Goal: Information Seeking & Learning: Find specific fact

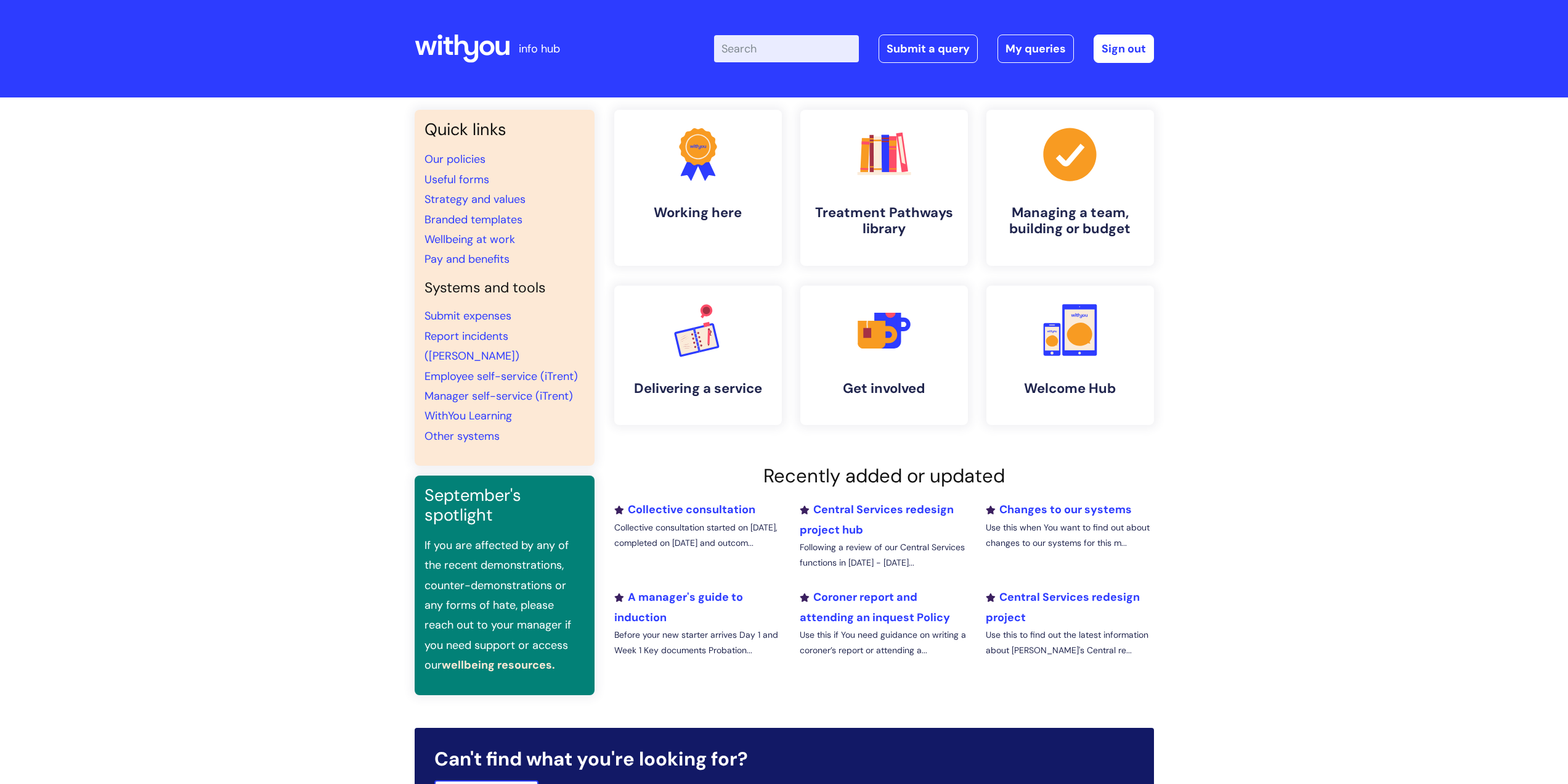
click at [754, 49] on input "Enter your search term here..." at bounding box center [785, 49] width 144 height 27
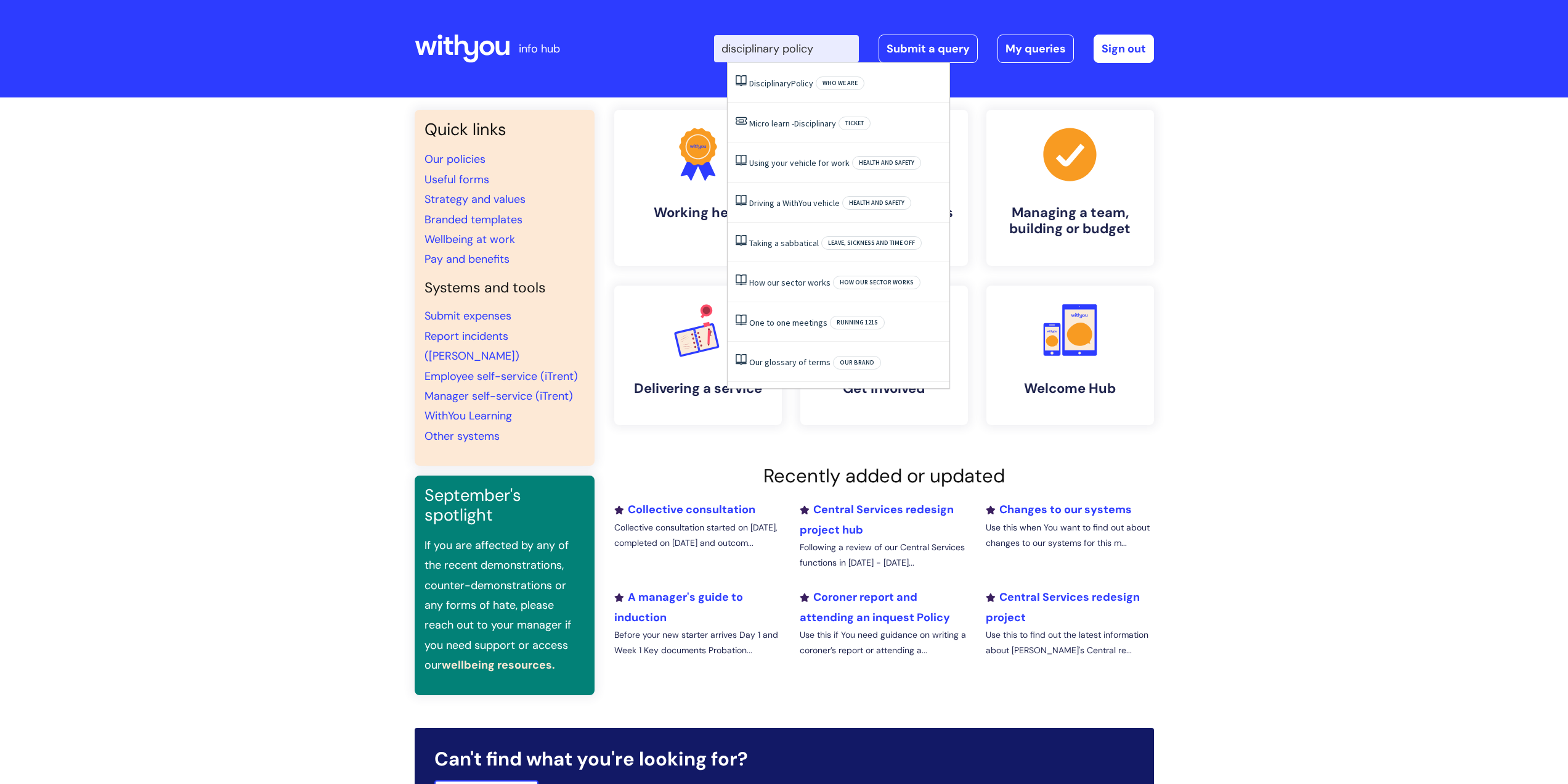
type input "disciplinary policy"
click button "Search" at bounding box center [0, 0] width 0 height 0
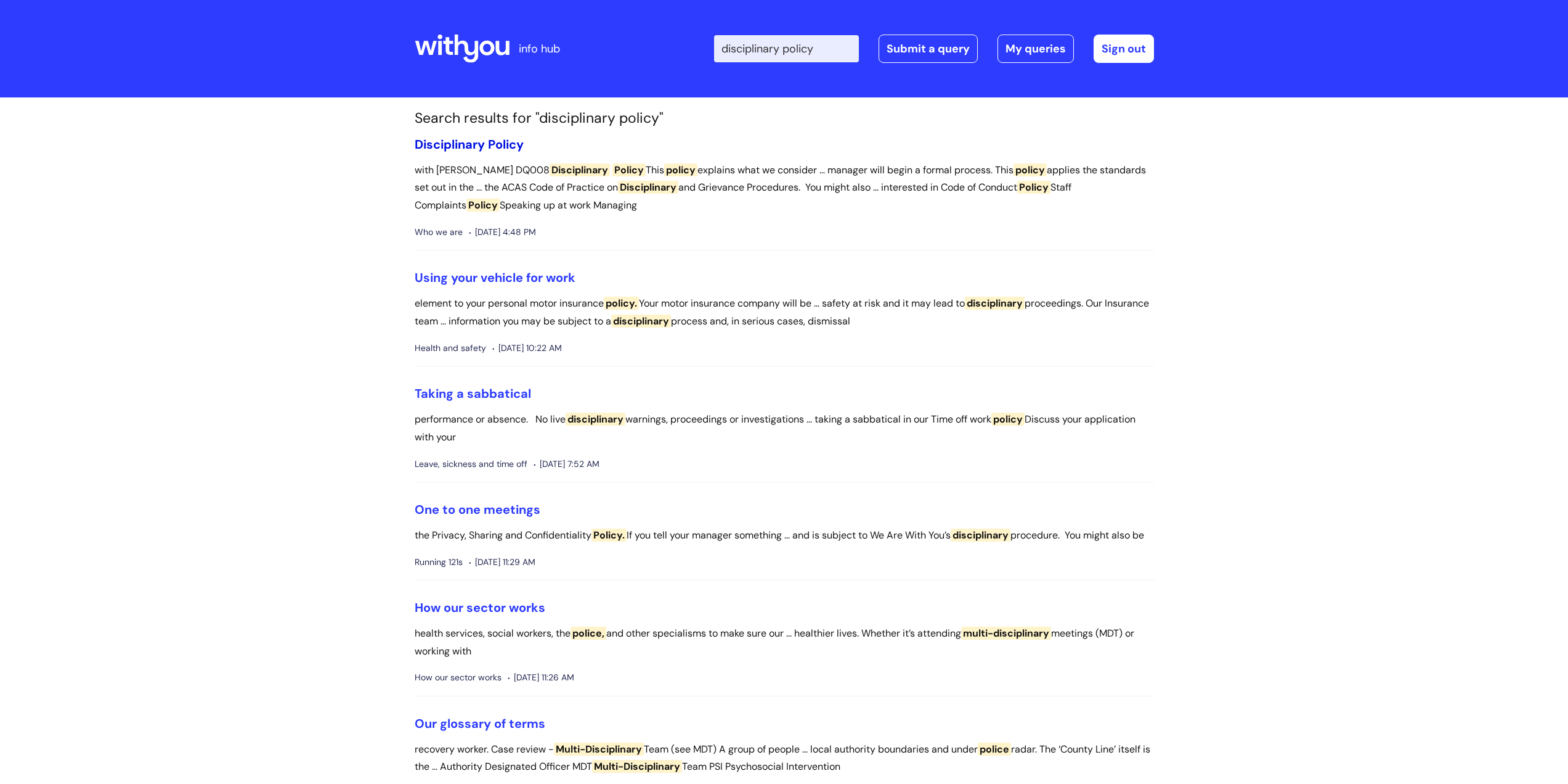
click at [477, 147] on span "Disciplinary" at bounding box center [450, 144] width 70 height 16
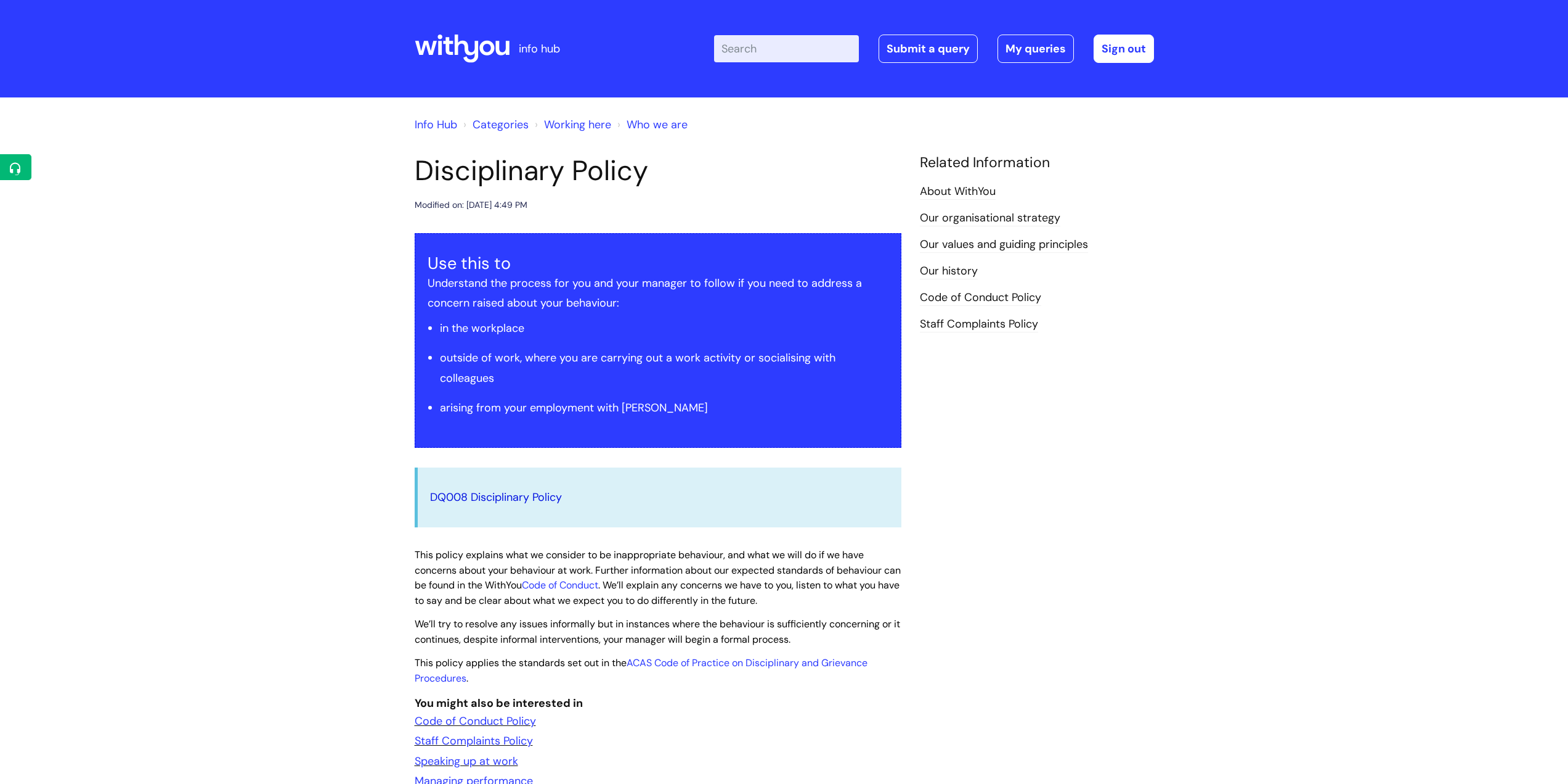
click at [549, 494] on link "DQ008 Disciplinary Policy" at bounding box center [496, 497] width 132 height 15
